Goal: Task Accomplishment & Management: Manage account settings

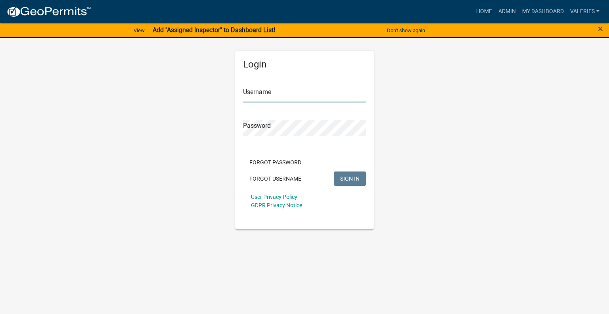
click at [297, 92] on input "Username" at bounding box center [304, 94] width 123 height 16
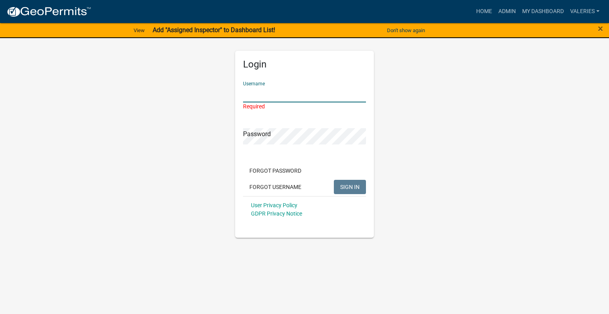
type input "valeries"
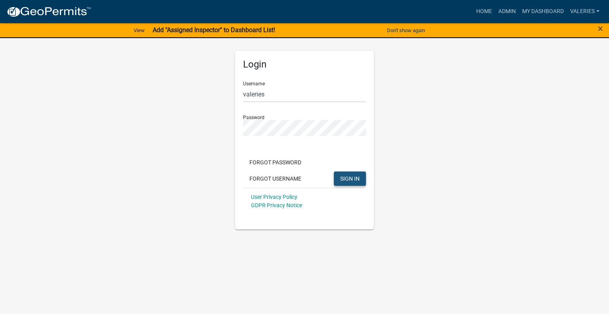
click at [349, 183] on button "SIGN IN" at bounding box center [350, 178] width 32 height 14
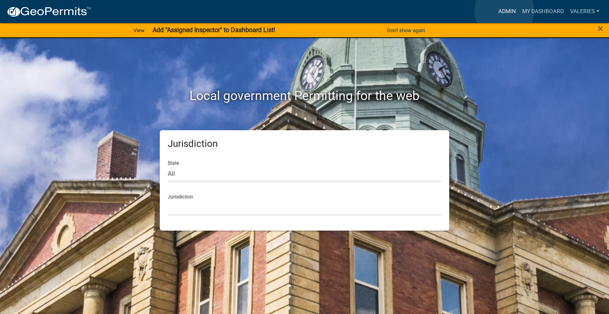
click at [505, 11] on link "Admin" at bounding box center [507, 11] width 24 height 15
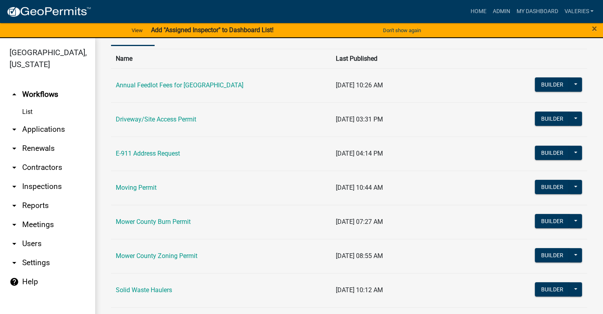
scroll to position [50, 0]
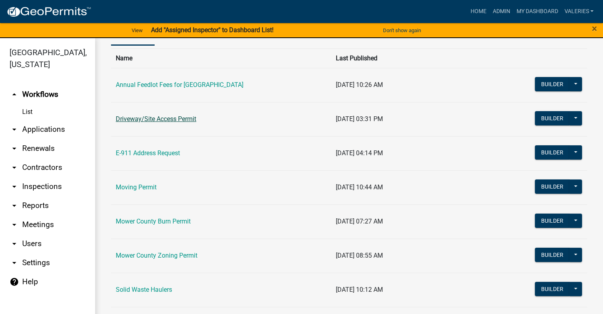
click at [176, 117] on link "Driveway/Site Access Permit" at bounding box center [156, 119] width 81 height 8
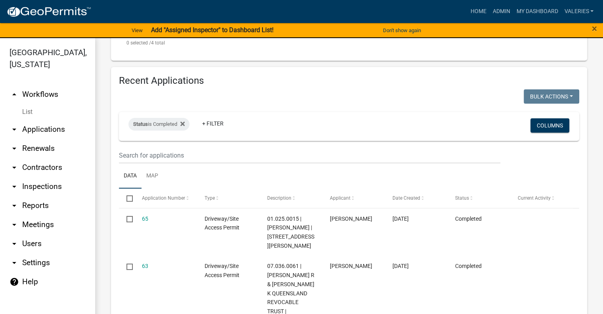
scroll to position [436, 0]
click at [183, 124] on icon at bounding box center [182, 123] width 4 height 4
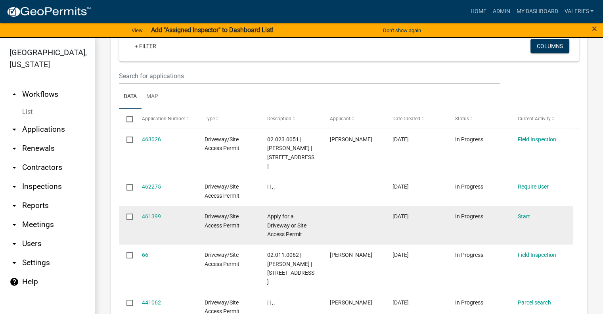
scroll to position [495, 0]
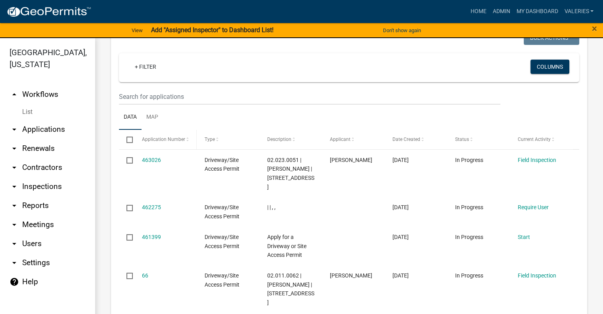
click at [159, 140] on span "Application Number" at bounding box center [163, 139] width 43 height 6
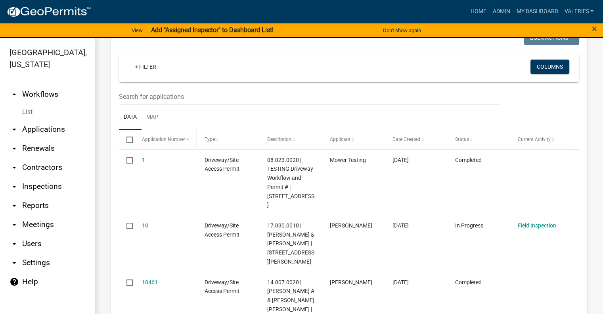
click at [159, 140] on span "Application Number" at bounding box center [163, 139] width 43 height 6
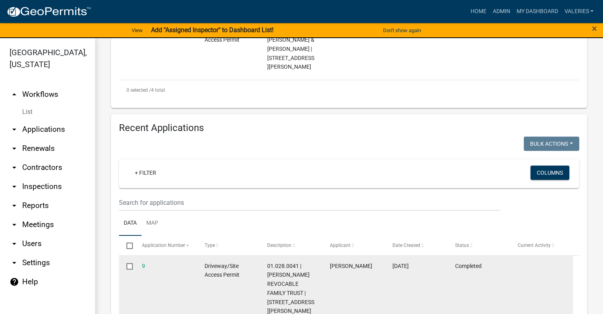
scroll to position [373, 0]
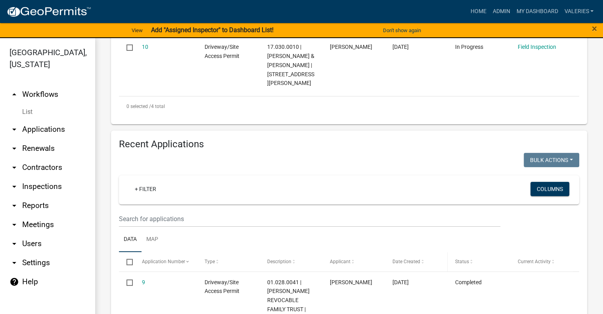
click at [415, 260] on span "Date Created" at bounding box center [407, 262] width 28 height 6
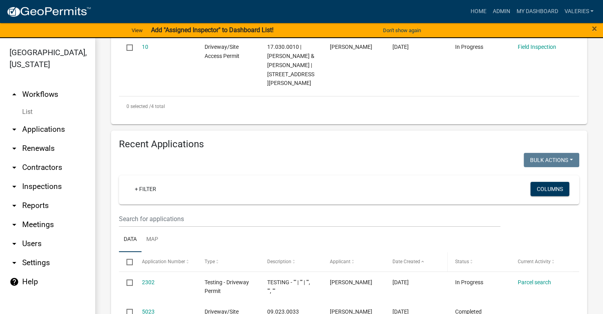
click at [415, 260] on span "Date Created" at bounding box center [407, 262] width 28 height 6
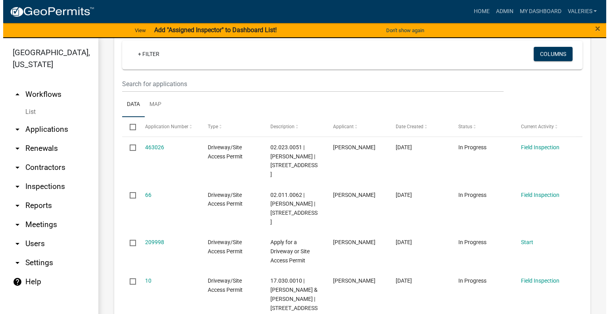
scroll to position [138, 0]
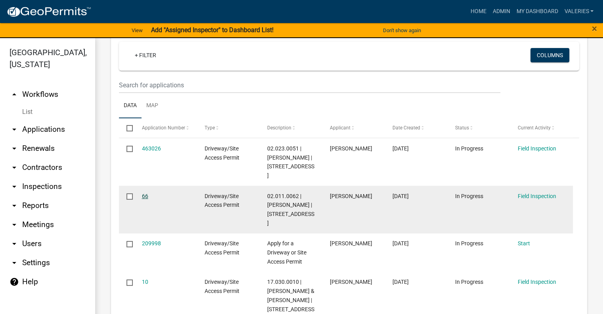
click at [145, 196] on link "66" at bounding box center [145, 196] width 6 height 6
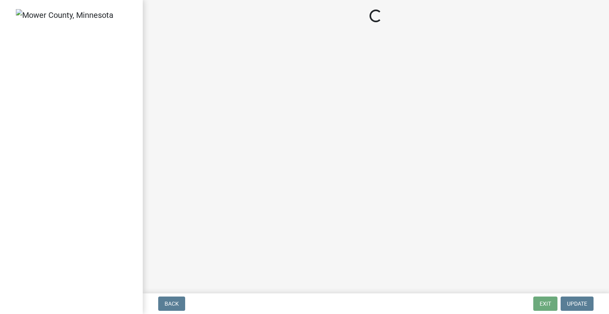
select select "bdd17f9a-949a-458b-9837-fc44a27457aa"
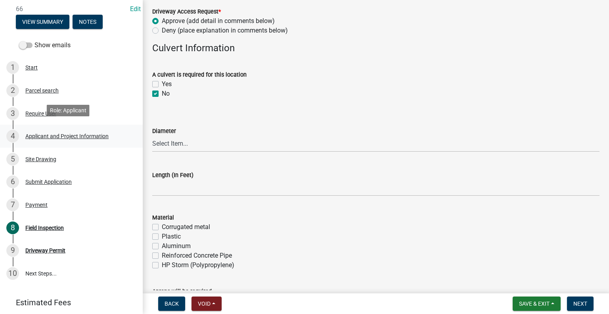
scroll to position [78, 0]
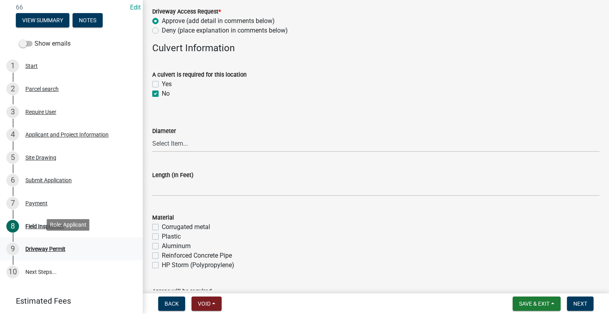
click at [58, 242] on div "9 Driveway Permit" at bounding box center [68, 248] width 124 height 13
click at [54, 249] on div "Driveway Permit" at bounding box center [45, 249] width 40 height 6
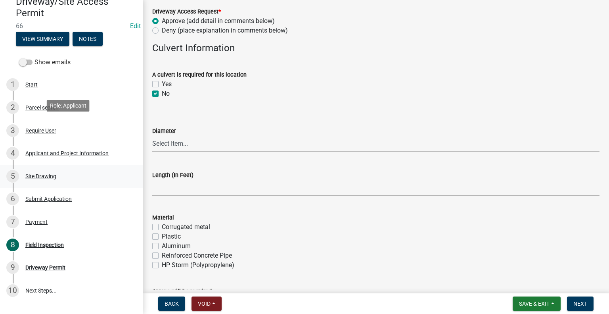
scroll to position [59, 0]
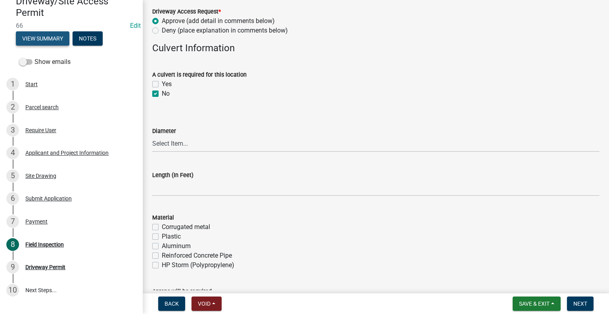
click at [55, 37] on button "View Summary" at bounding box center [43, 38] width 54 height 14
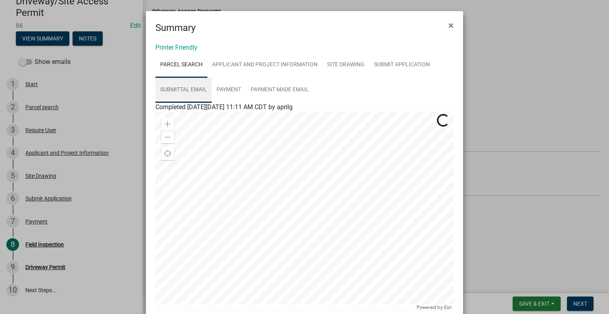
click at [186, 88] on link "Submittal Email" at bounding box center [183, 89] width 56 height 25
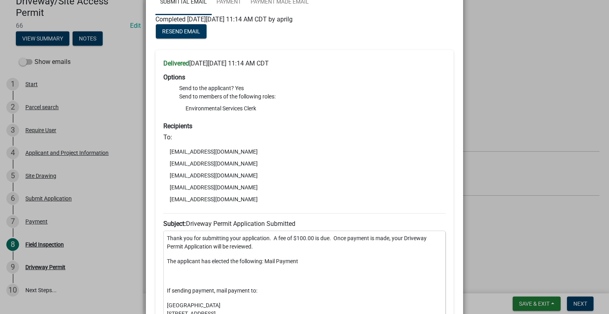
scroll to position [0, 0]
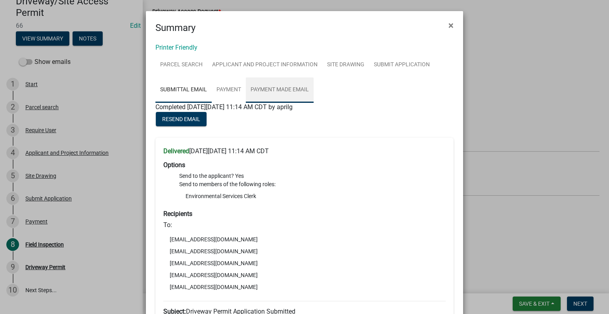
click at [286, 89] on link "Payment Made Email" at bounding box center [280, 89] width 68 height 25
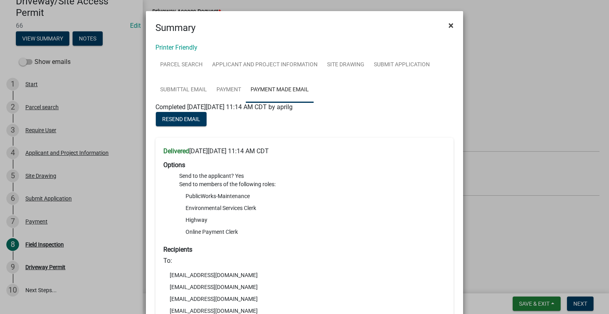
click at [449, 25] on span "×" at bounding box center [451, 25] width 5 height 11
